Goal: Check status: Check status

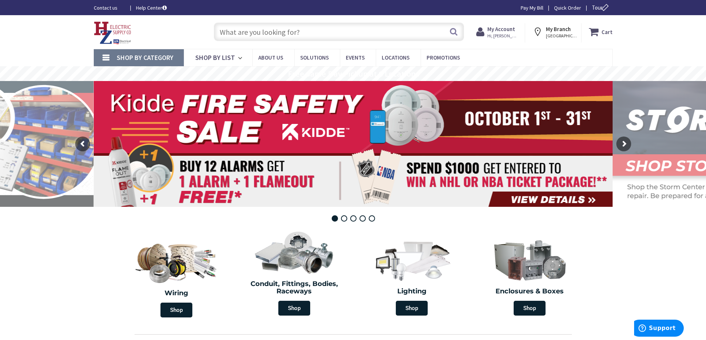
click at [506, 34] on span "Hi, [PERSON_NAME]" at bounding box center [502, 36] width 31 height 6
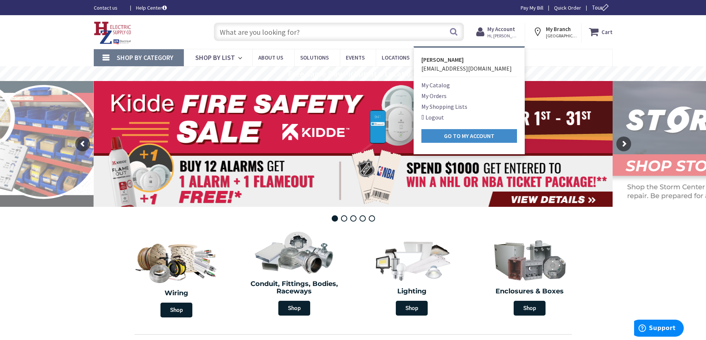
click at [439, 99] on link "My Orders" at bounding box center [433, 95] width 25 height 9
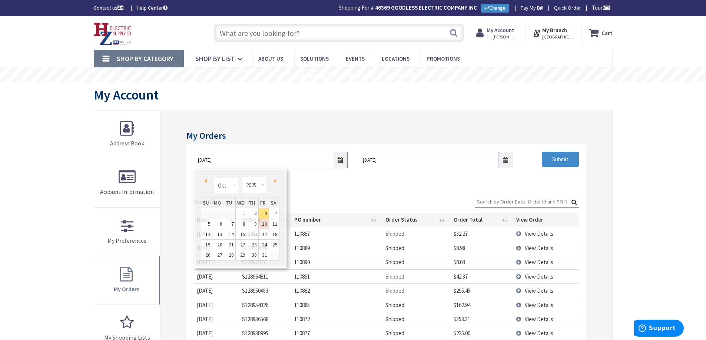
click at [339, 162] on input "10/3/2025" at bounding box center [271, 160] width 154 height 17
click at [204, 180] on span "Prev" at bounding box center [205, 181] width 3 height 4
click at [219, 235] on link "15" at bounding box center [217, 235] width 11 height 10
type input "09/15/2025"
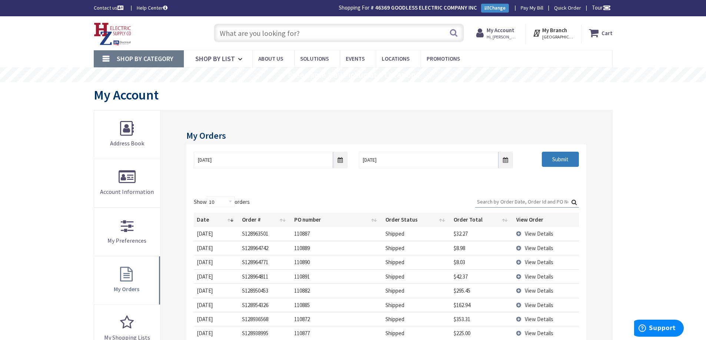
click at [557, 162] on input "Submit" at bounding box center [559, 160] width 37 height 16
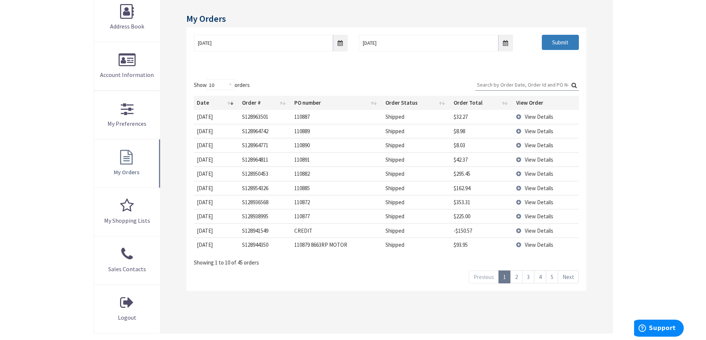
scroll to position [148, 0]
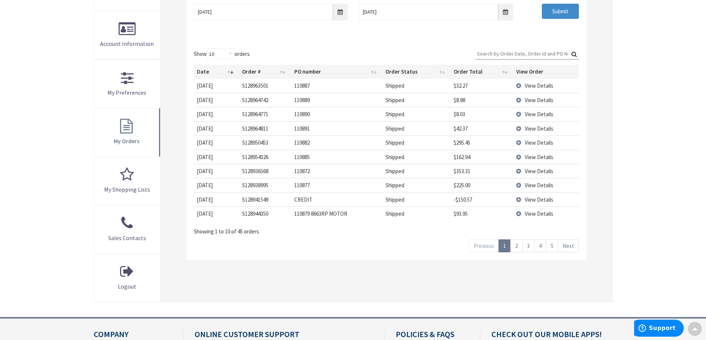
click at [518, 244] on link "2" at bounding box center [516, 246] width 12 height 13
click at [551, 246] on link "5" at bounding box center [552, 246] width 12 height 13
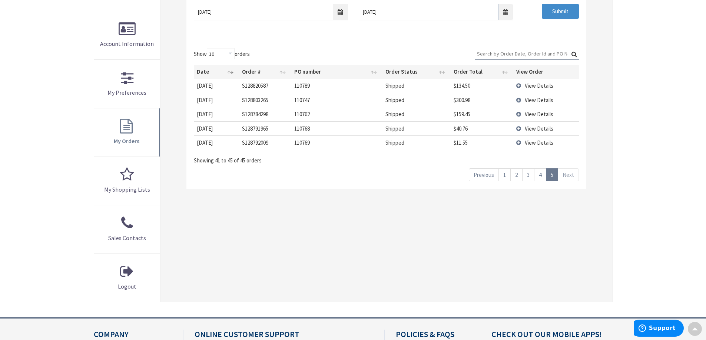
click at [540, 174] on link "4" at bounding box center [540, 175] width 12 height 13
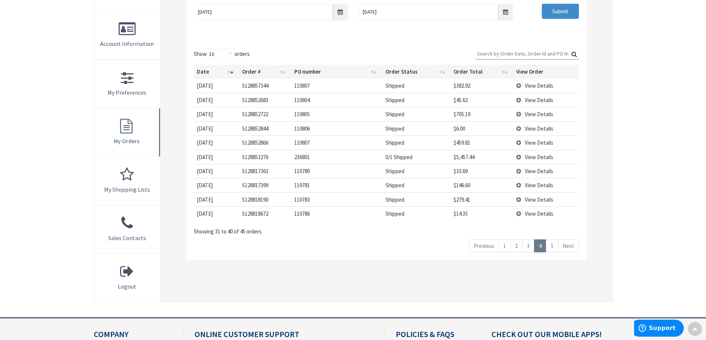
click at [551, 246] on link "5" at bounding box center [552, 246] width 12 height 13
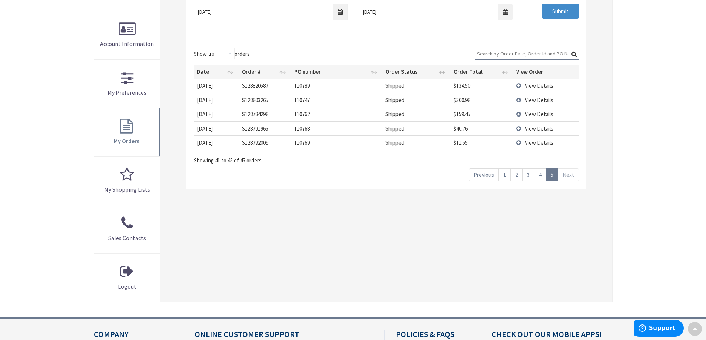
click at [541, 178] on link "4" at bounding box center [540, 175] width 12 height 13
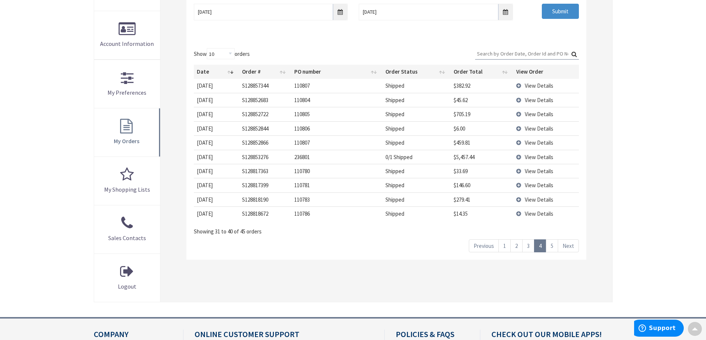
click at [527, 246] on link "3" at bounding box center [528, 246] width 12 height 13
click at [517, 246] on link "2" at bounding box center [516, 246] width 12 height 13
click at [517, 113] on td "View Details" at bounding box center [546, 114] width 66 height 14
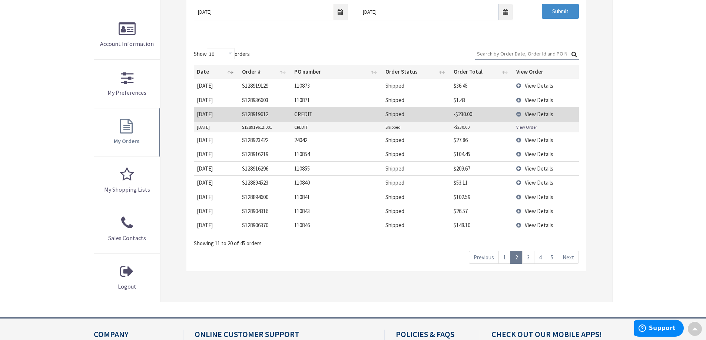
click at [523, 127] on link "View Order" at bounding box center [526, 127] width 21 height 6
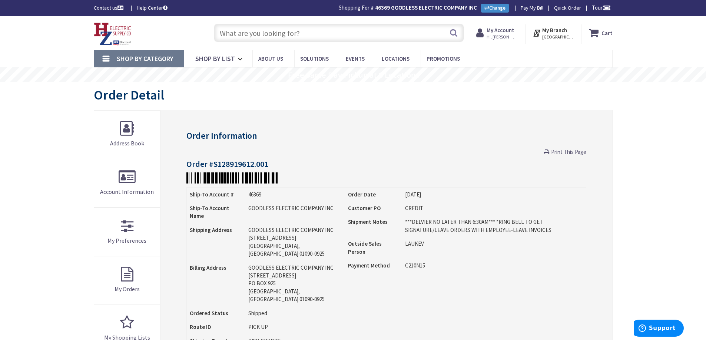
click at [561, 150] on span "Print This Page" at bounding box center [568, 152] width 35 height 7
